Goal: Find contact information: Find contact information

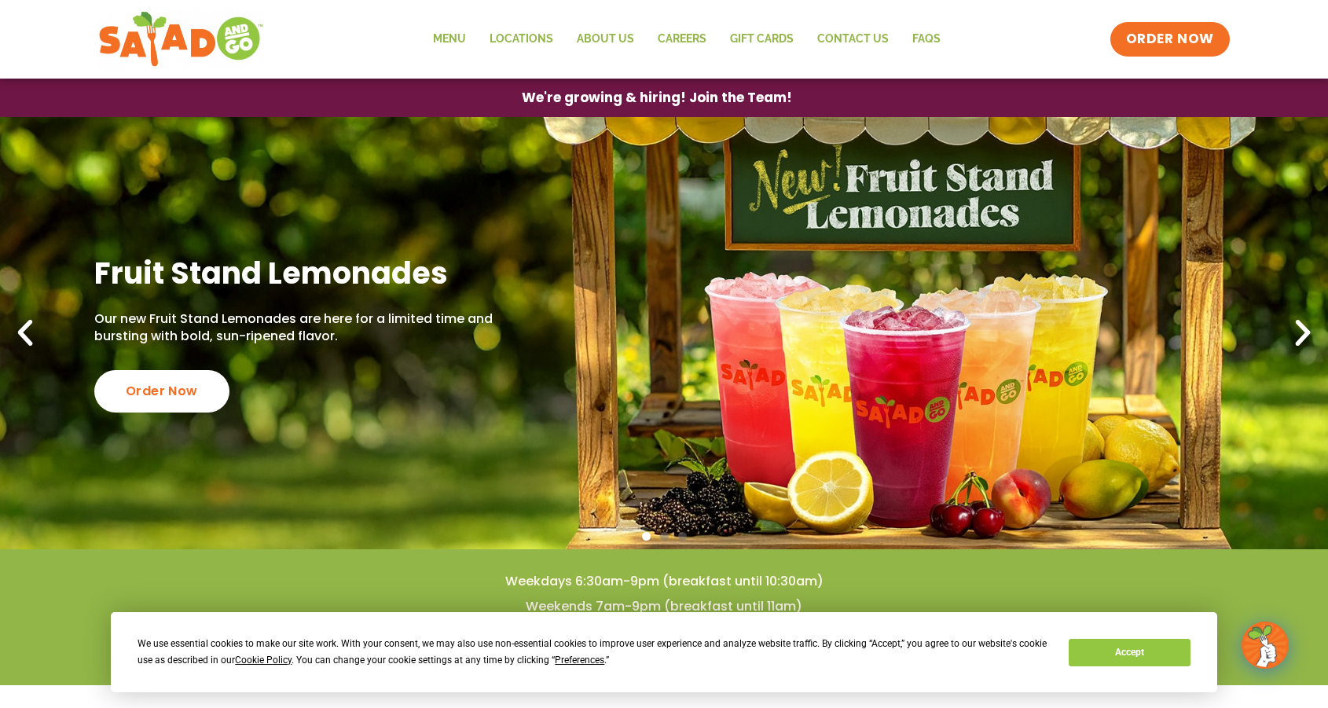
click at [1127, 661] on button "Accept" at bounding box center [1128, 652] width 121 height 27
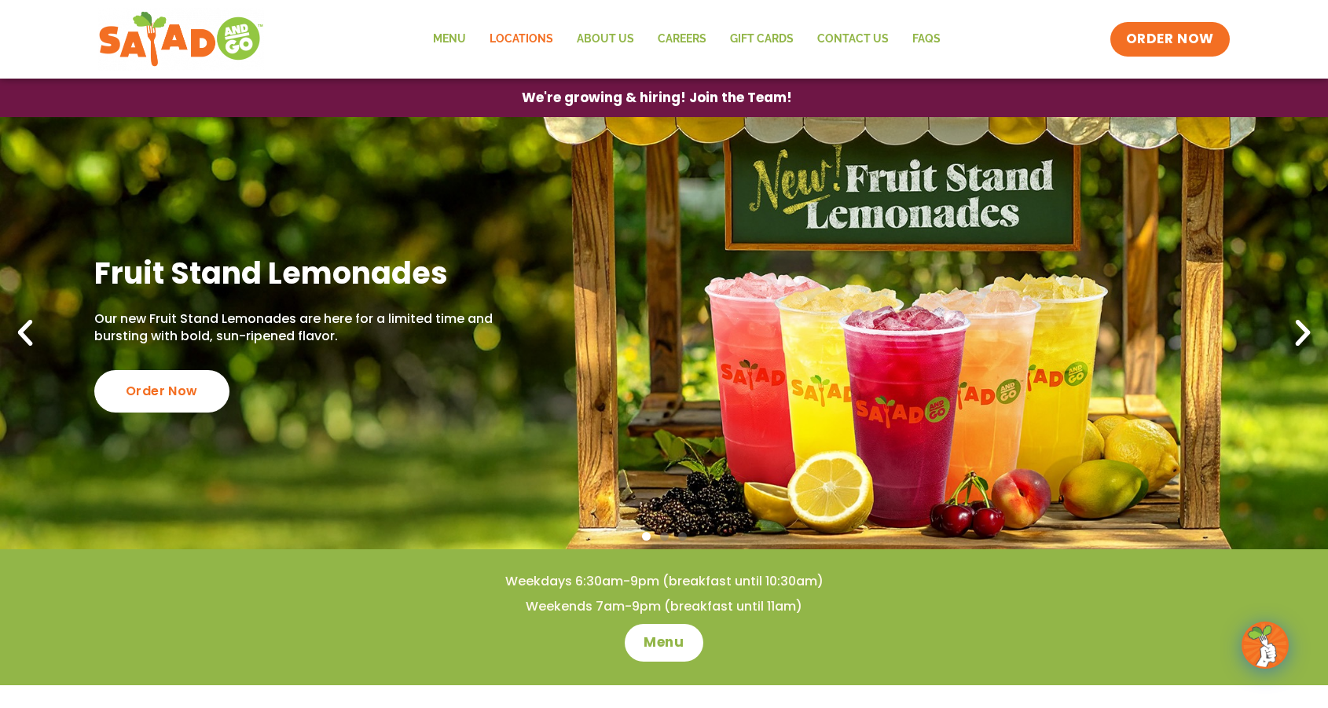
click at [550, 41] on link "Locations" at bounding box center [521, 39] width 87 height 36
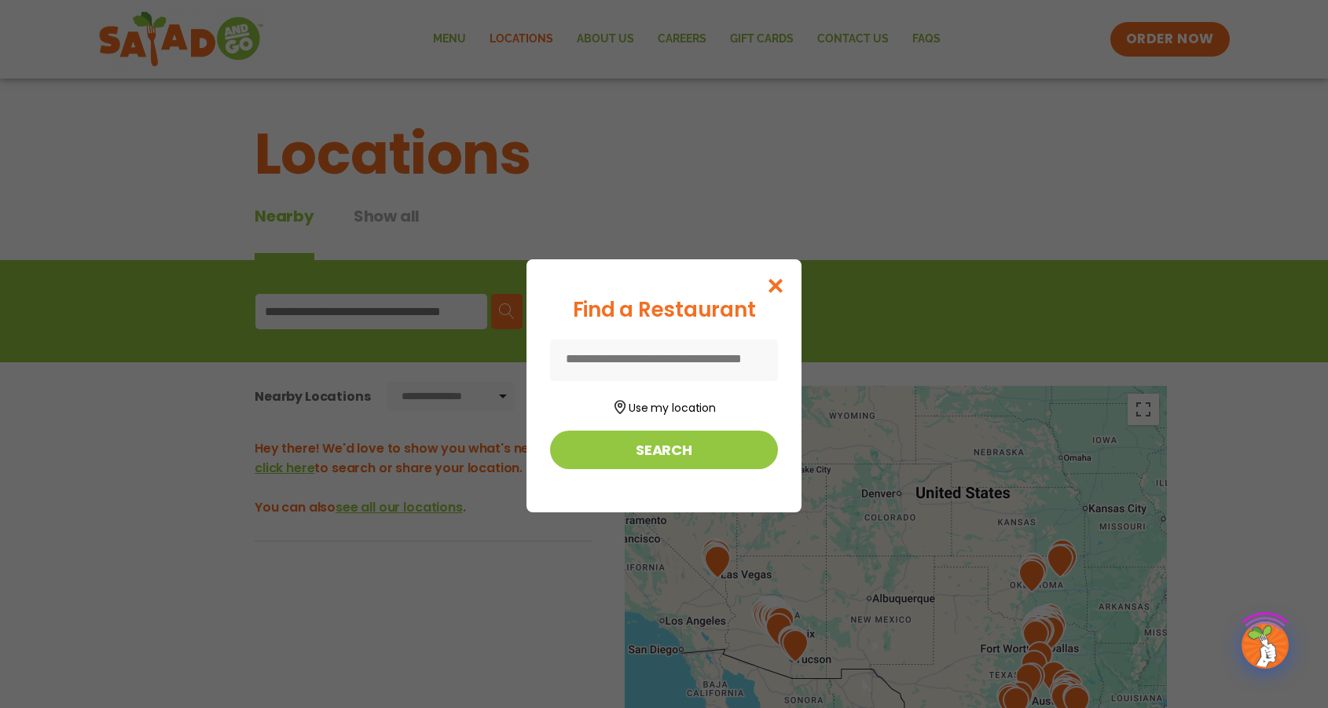
click at [731, 428] on form "Use my location Search" at bounding box center [664, 404] width 228 height 130
click at [732, 448] on button "Search" at bounding box center [664, 450] width 228 height 38
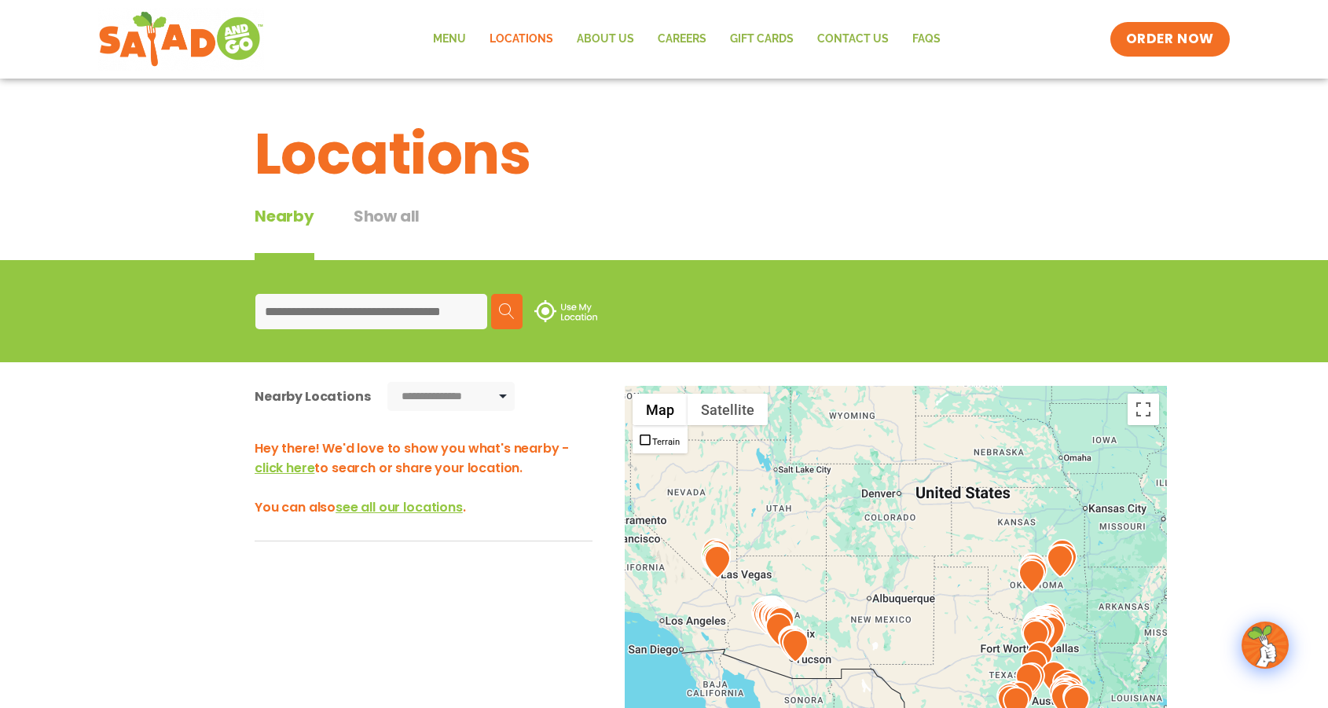
click at [394, 322] on input at bounding box center [371, 311] width 232 height 35
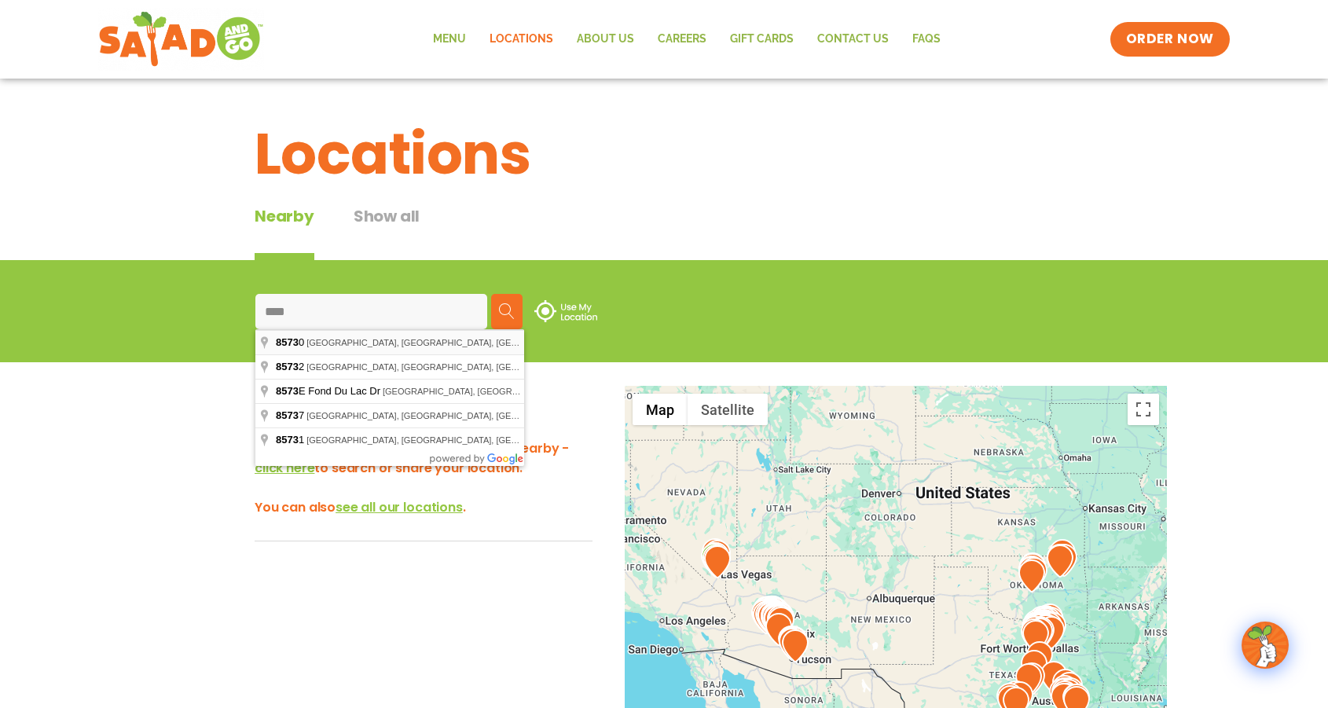
type input "**********"
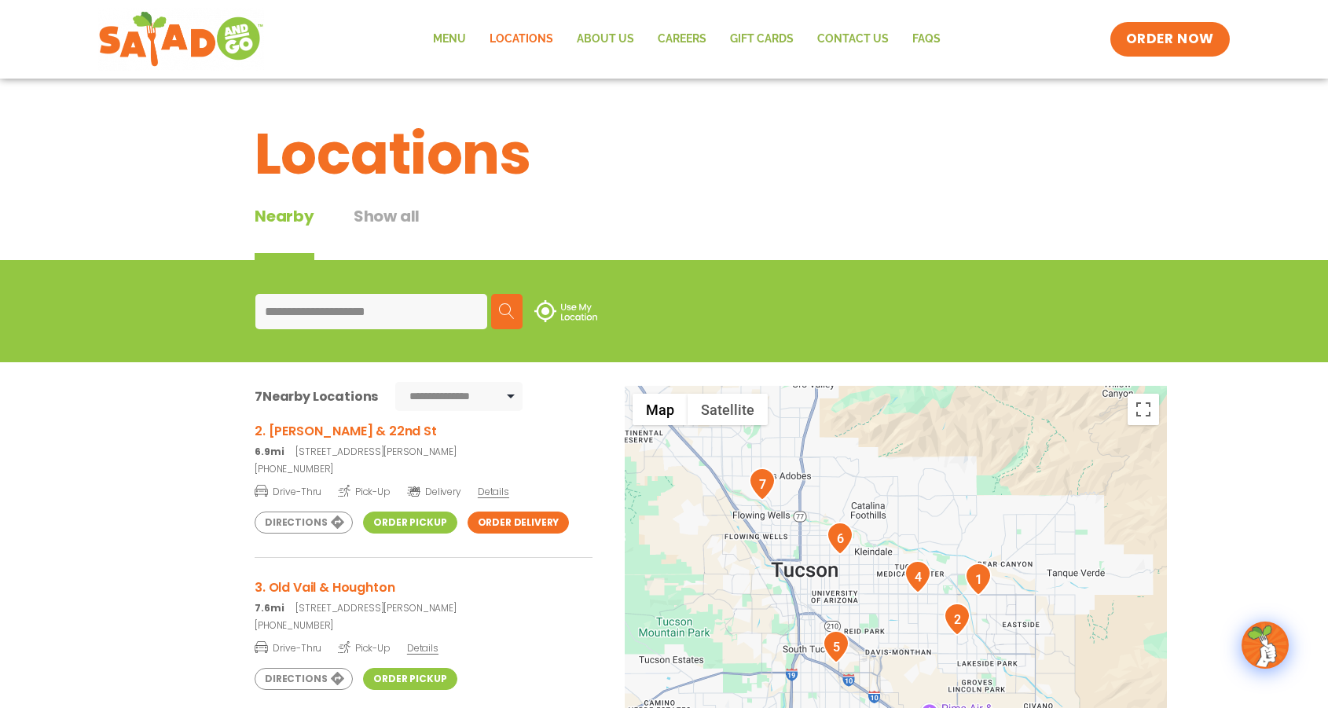
scroll to position [191, 0]
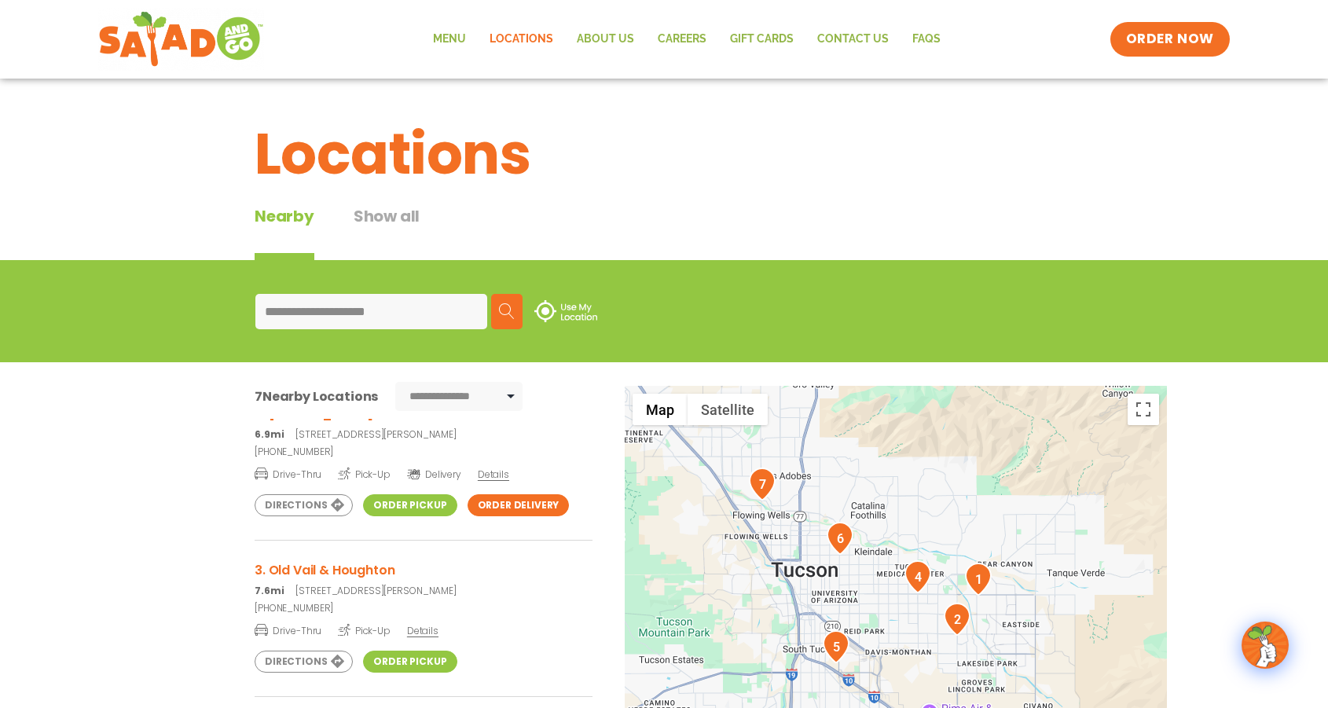
click at [398, 453] on link "[PHONE_NUMBER]" at bounding box center [424, 452] width 338 height 14
click at [387, 499] on link "Order Pickup" at bounding box center [409, 505] width 93 height 22
